Goal: Entertainment & Leisure: Consume media (video, audio)

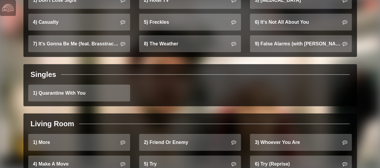
scroll to position [644, 0]
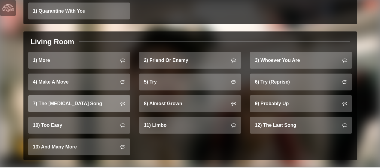
click at [80, 97] on link "7) The [MEDICAL_DATA] Song" at bounding box center [79, 103] width 102 height 17
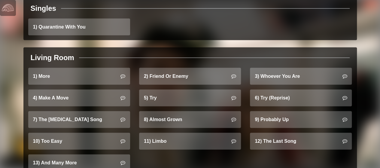
scroll to position [644, 0]
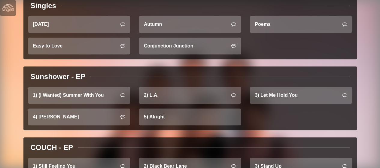
scroll to position [229, 0]
